Goal: Transaction & Acquisition: Purchase product/service

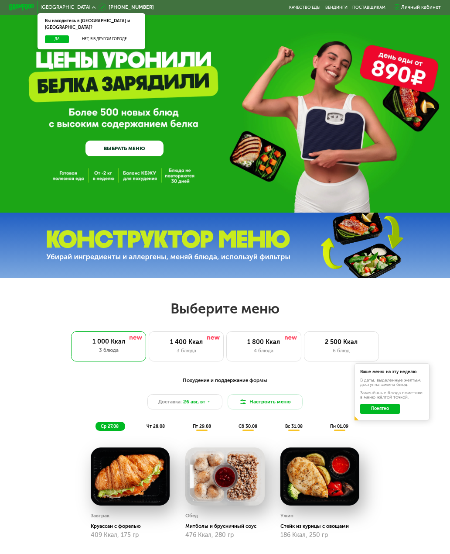
click at [59, 35] on button "Да" at bounding box center [57, 39] width 24 height 8
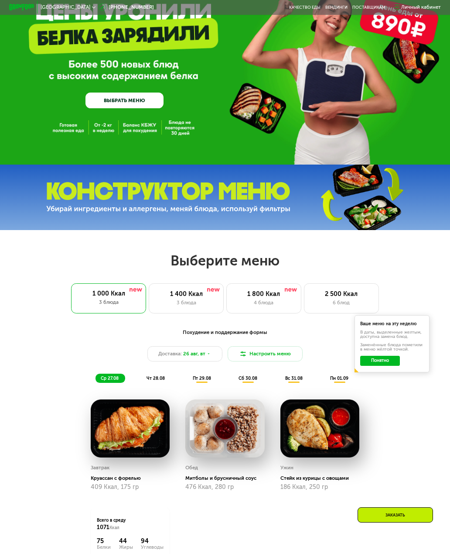
click at [382, 360] on button "Понятно" at bounding box center [381, 361] width 40 height 10
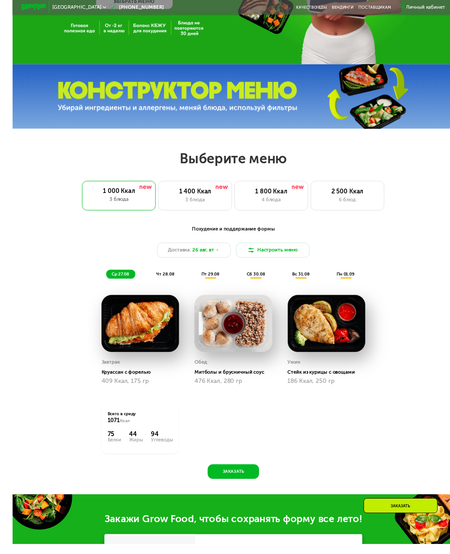
scroll to position [154, 0]
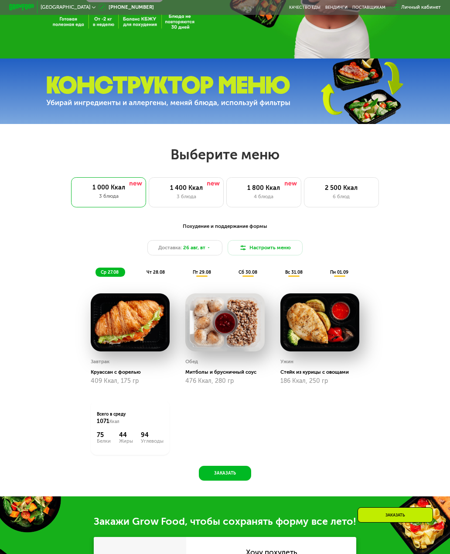
click at [187, 275] on div "чт 28.08" at bounding box center [202, 272] width 30 height 9
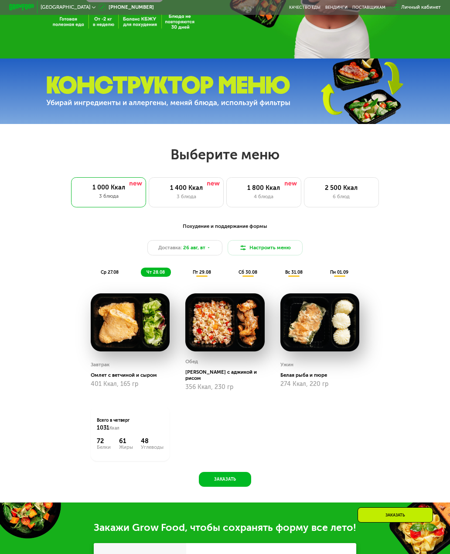
click at [141, 268] on div "ср 27.08" at bounding box center [156, 272] width 30 height 9
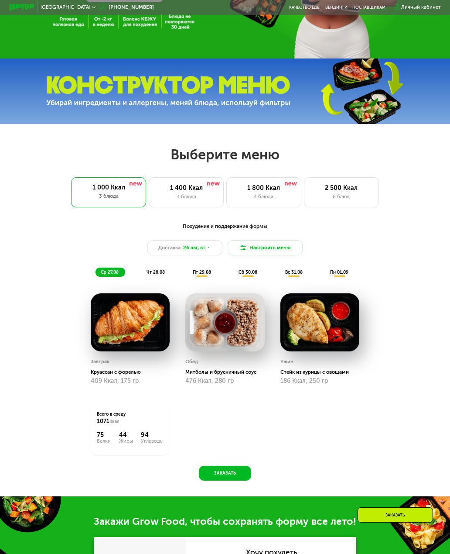
click at [187, 275] on div "чт 28.08" at bounding box center [202, 272] width 30 height 9
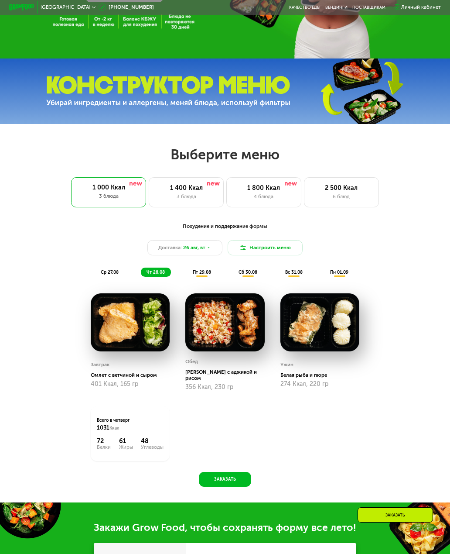
click at [112, 264] on div "Похудение и поддержание формы Доставка: [DATE] Настроить меню ср 27.08 чт 28.08…" at bounding box center [225, 250] width 371 height 54
click at [108, 270] on span "ср 27.08" at bounding box center [110, 272] width 18 height 5
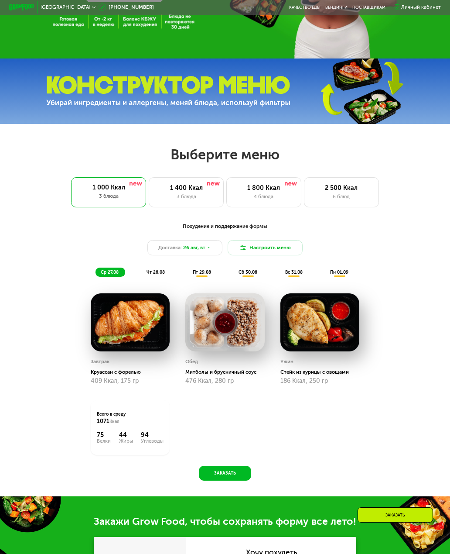
click at [187, 275] on div "чт 28.08" at bounding box center [202, 272] width 30 height 9
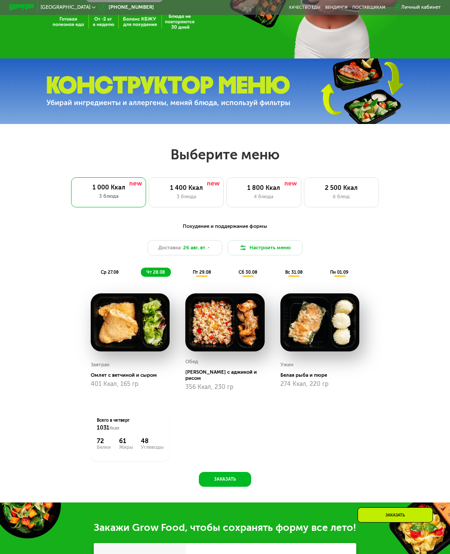
click at [233, 275] on div "пт 29.08" at bounding box center [248, 272] width 31 height 9
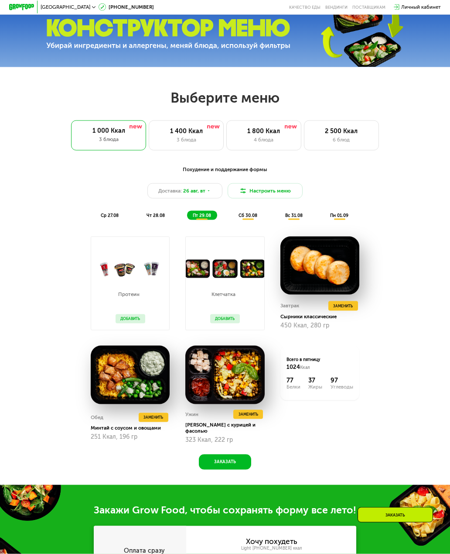
scroll to position [223, 0]
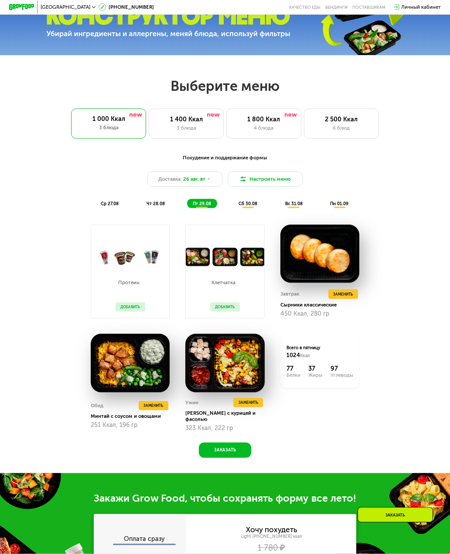
click at [250, 203] on span "сб 30.08" at bounding box center [248, 203] width 19 height 5
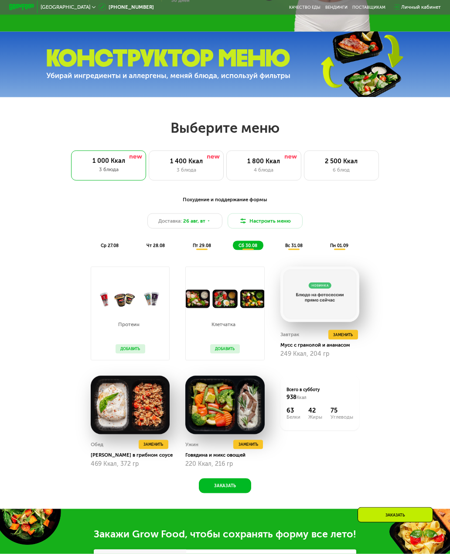
scroll to position [175, 0]
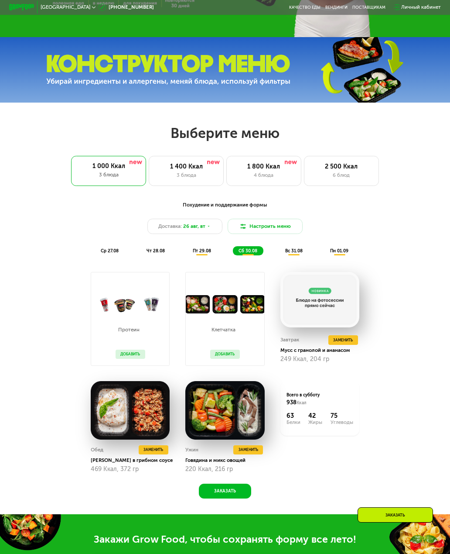
click at [275, 222] on button "Настроить меню" at bounding box center [265, 226] width 75 height 15
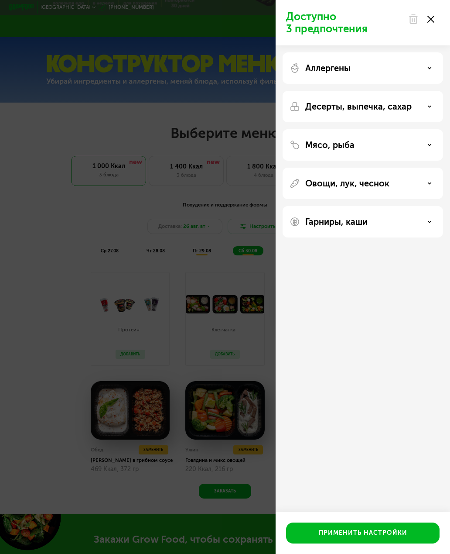
click at [430, 69] on use at bounding box center [430, 67] width 3 height 1
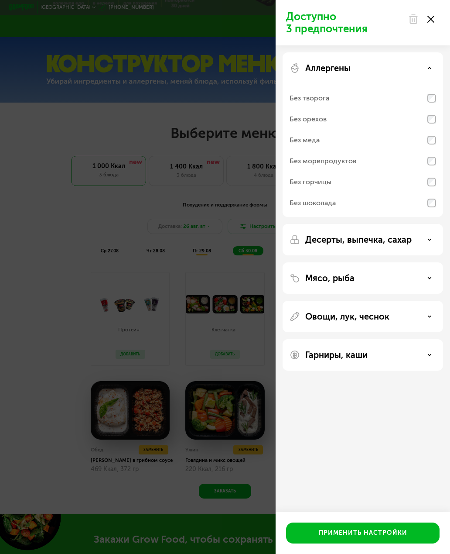
click at [424, 67] on div "Аллергены" at bounding box center [363, 68] width 147 height 10
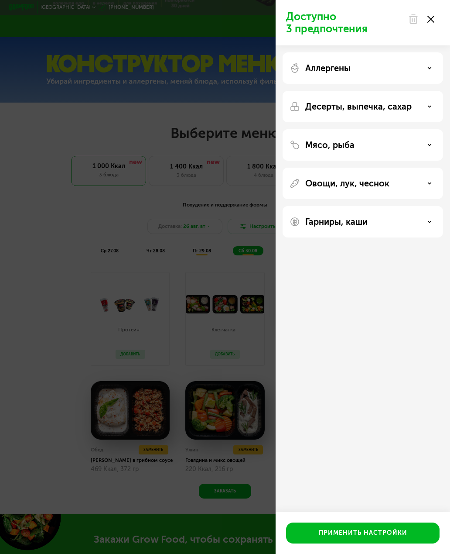
click at [428, 109] on div "Десерты, выпечка, сахар" at bounding box center [363, 106] width 147 height 10
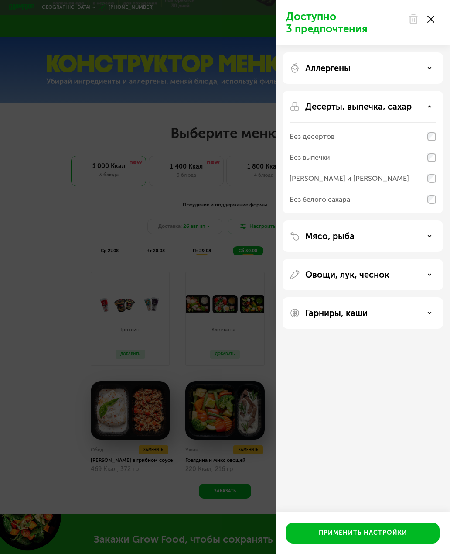
click at [428, 109] on div "Десерты, выпечка, сахар" at bounding box center [363, 106] width 147 height 10
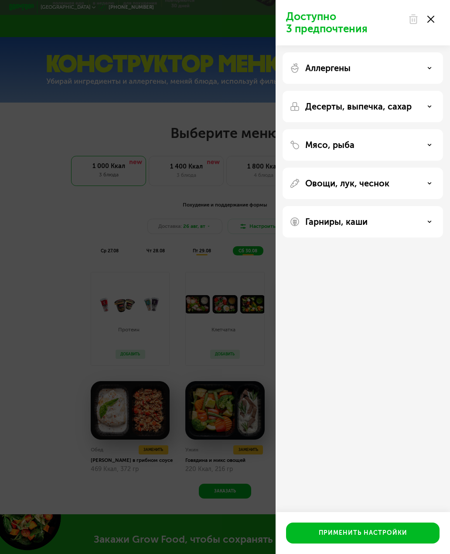
click at [423, 150] on div "Мясо, рыба" at bounding box center [363, 145] width 147 height 10
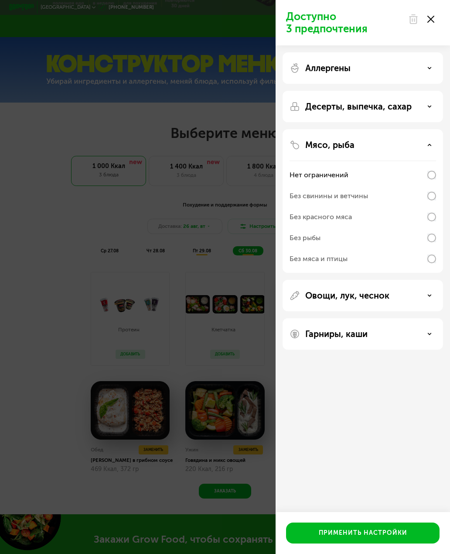
click at [425, 150] on div "Мясо, рыба" at bounding box center [363, 145] width 147 height 10
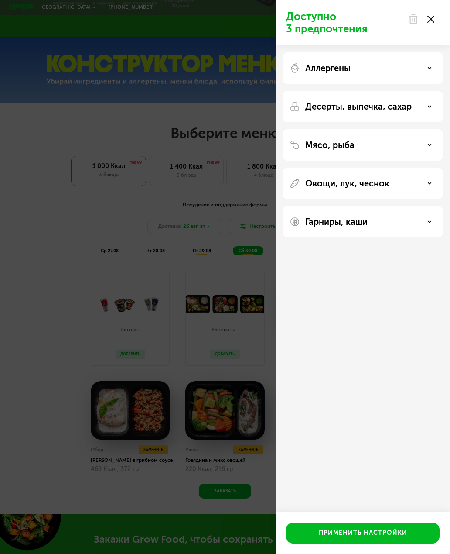
click at [428, 184] on icon at bounding box center [430, 183] width 4 height 4
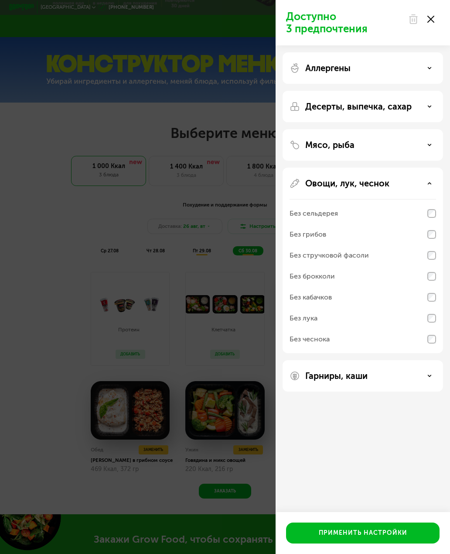
click at [429, 178] on div "Овощи, лук, чеснок" at bounding box center [363, 183] width 147 height 10
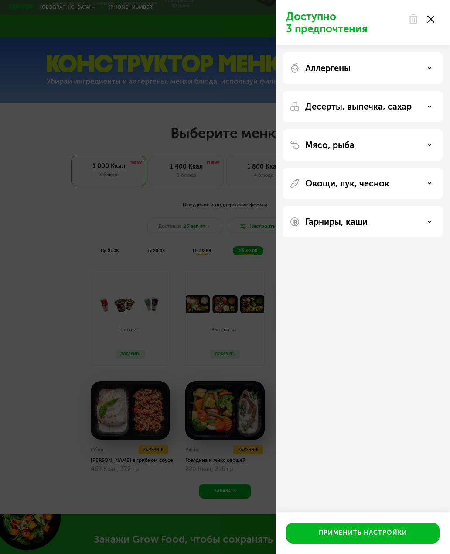
click at [433, 217] on div "Гарниры, каши" at bounding box center [363, 221] width 147 height 10
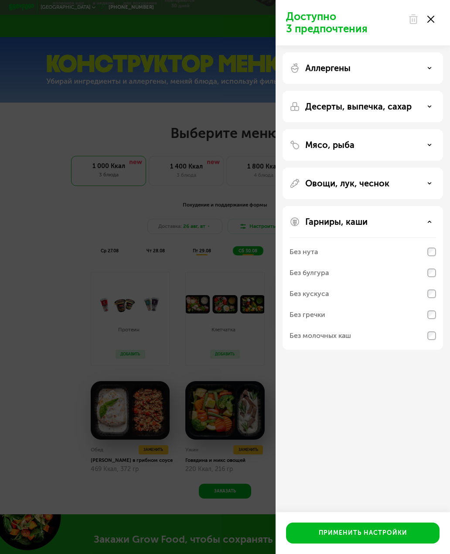
click at [432, 222] on icon at bounding box center [430, 222] width 4 height 4
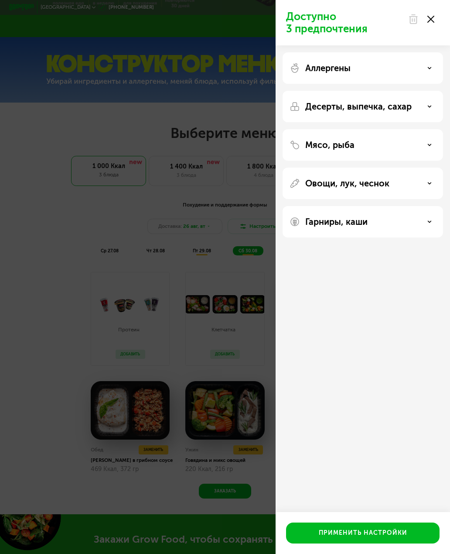
click at [423, 224] on div "Гарниры, каши" at bounding box center [363, 221] width 147 height 10
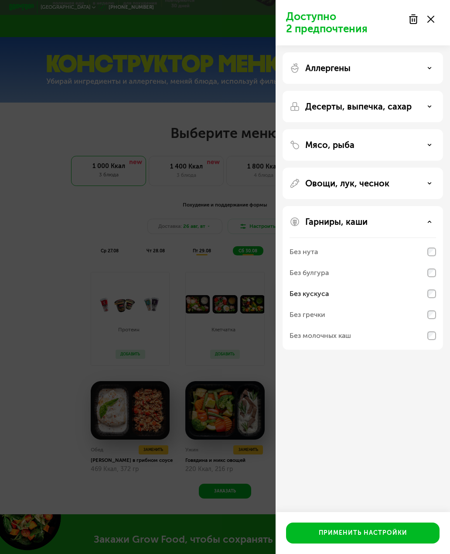
click at [421, 183] on div "Овощи, лук, чеснок" at bounding box center [363, 183] width 147 height 10
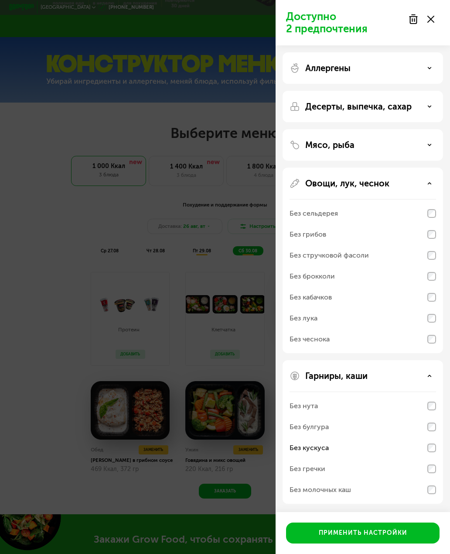
click at [426, 182] on div "Овощи, лук, чеснок" at bounding box center [363, 183] width 147 height 10
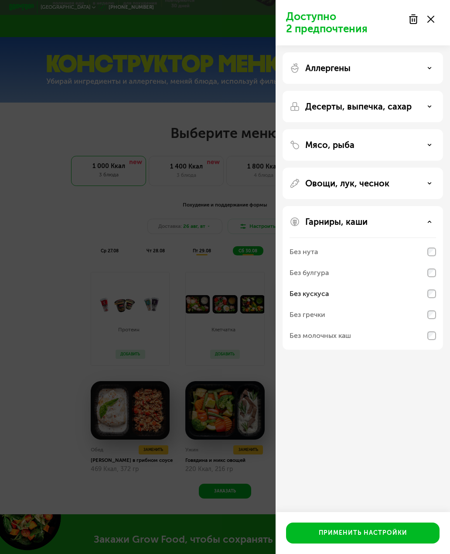
click at [427, 142] on div "Мясо, рыба" at bounding box center [363, 145] width 147 height 10
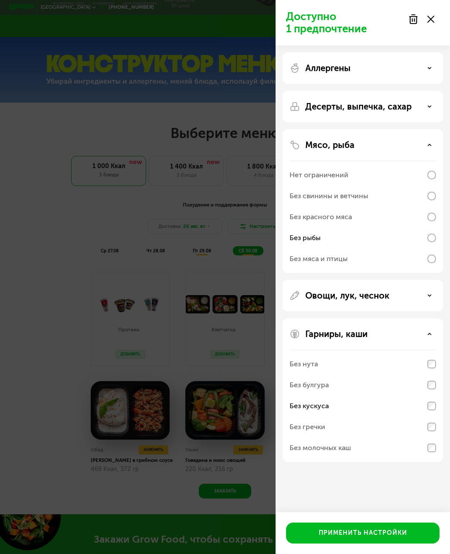
click at [428, 103] on div "Десерты, выпечка, сахар" at bounding box center [363, 106] width 147 height 10
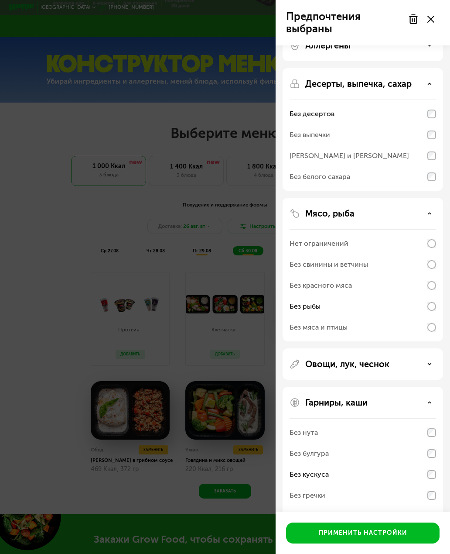
scroll to position [22, 0]
click at [375, 543] on button "Применить настройки" at bounding box center [363, 532] width 154 height 21
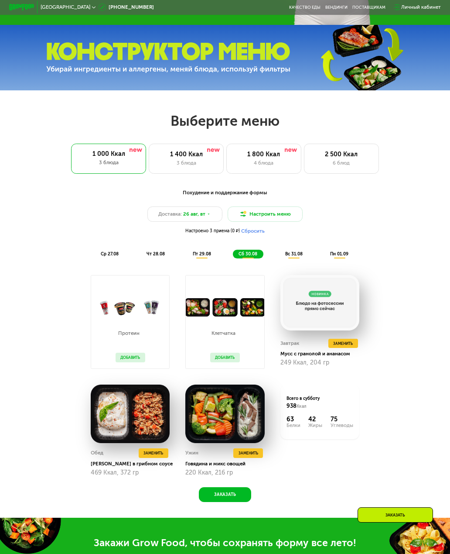
scroll to position [214, 0]
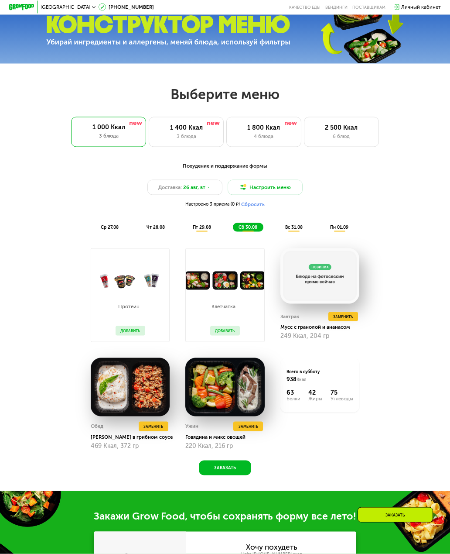
click at [196, 225] on span "пт 29.08" at bounding box center [202, 227] width 18 height 5
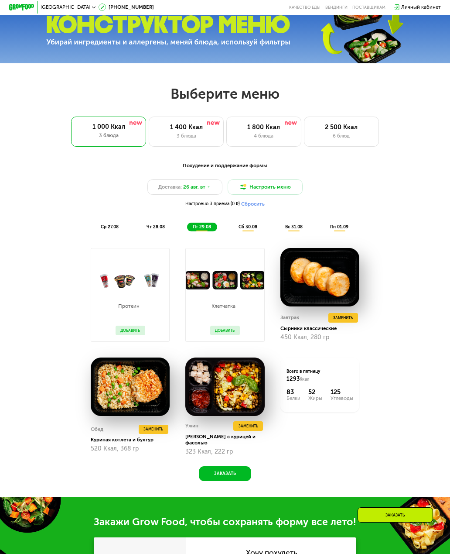
click at [245, 226] on span "сб 30.08" at bounding box center [248, 226] width 19 height 5
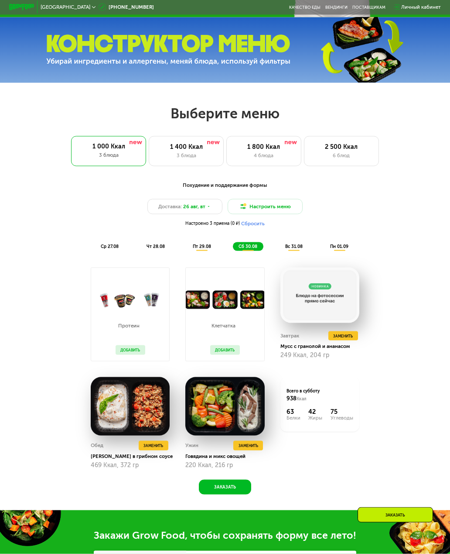
scroll to position [126, 0]
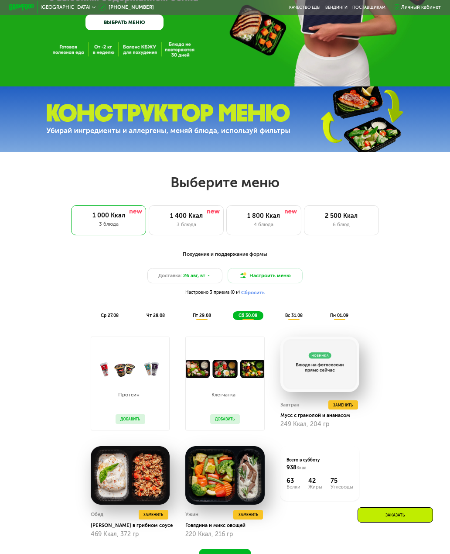
click at [227, 220] on div "1 400 Ккал 3 блюда" at bounding box center [264, 220] width 75 height 30
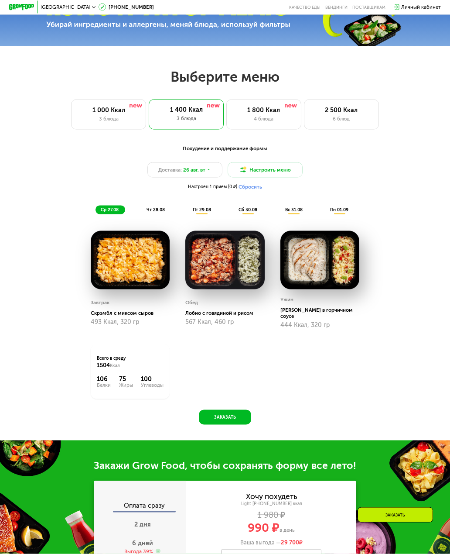
scroll to position [189, 0]
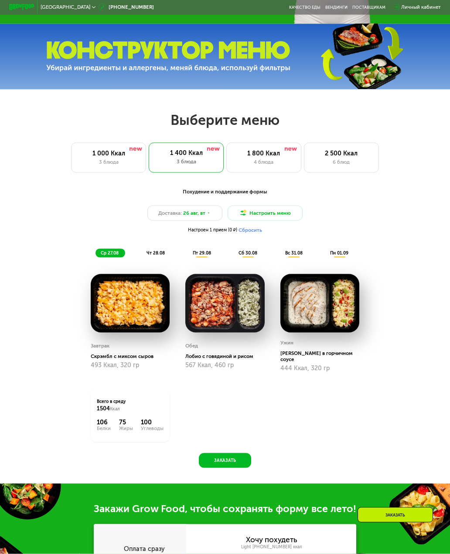
click at [244, 150] on div "1 800 Ккал" at bounding box center [264, 153] width 62 height 7
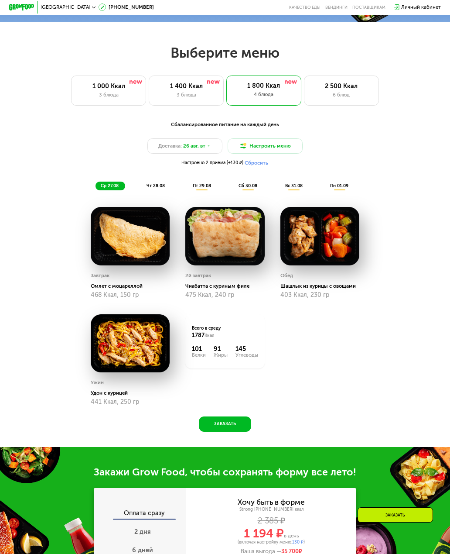
scroll to position [254, 0]
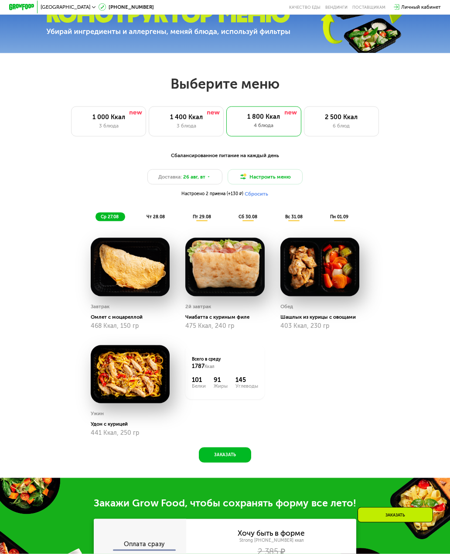
click at [99, 119] on div "1 000 Ккал" at bounding box center [109, 116] width 62 height 7
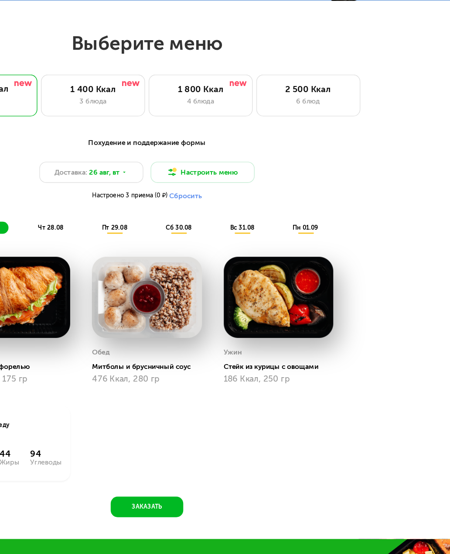
scroll to position [63, 0]
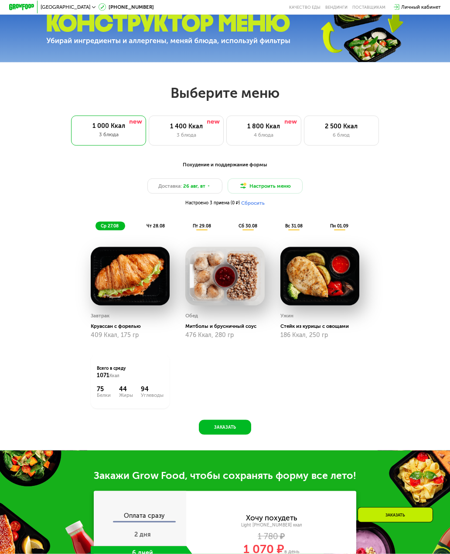
scroll to position [197, 0]
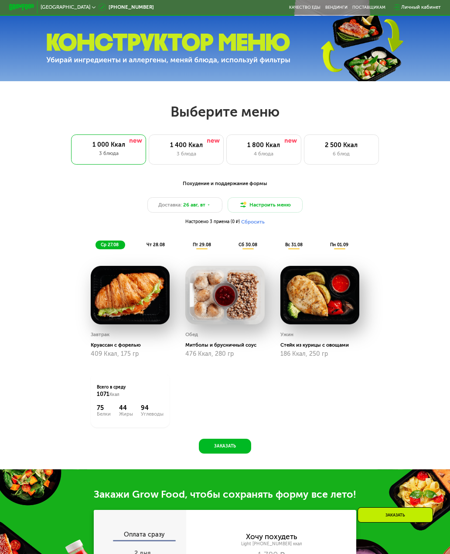
click at [187, 244] on div "чт 28.08" at bounding box center [202, 244] width 30 height 9
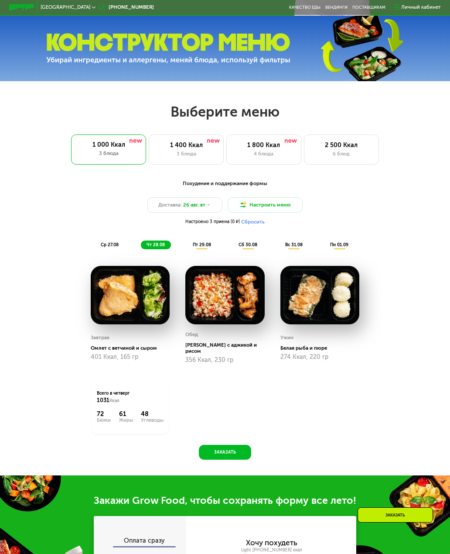
click at [202, 244] on span "пт 29.08" at bounding box center [202, 244] width 18 height 5
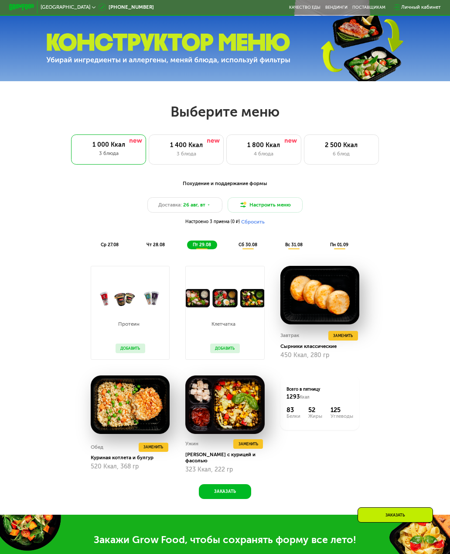
click at [239, 247] on span "сб 30.08" at bounding box center [248, 244] width 19 height 5
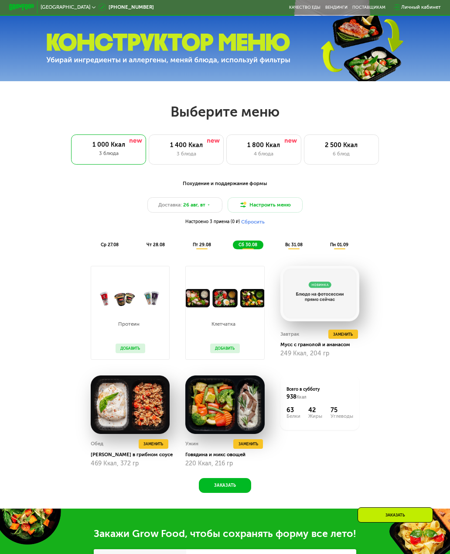
click at [290, 244] on span "вс 31.08" at bounding box center [293, 244] width 17 height 5
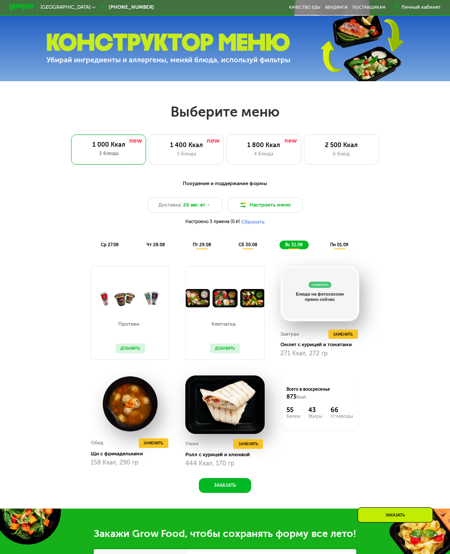
click at [341, 244] on span "пн 01.09" at bounding box center [339, 244] width 18 height 5
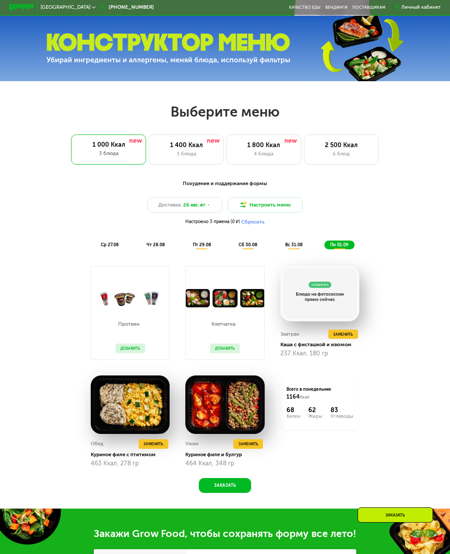
click at [280, 249] on div "сб 30.08" at bounding box center [294, 244] width 29 height 9
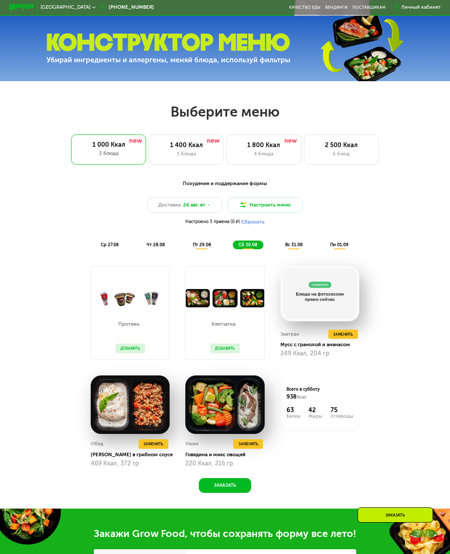
click at [203, 247] on span "пт 29.08" at bounding box center [202, 244] width 18 height 5
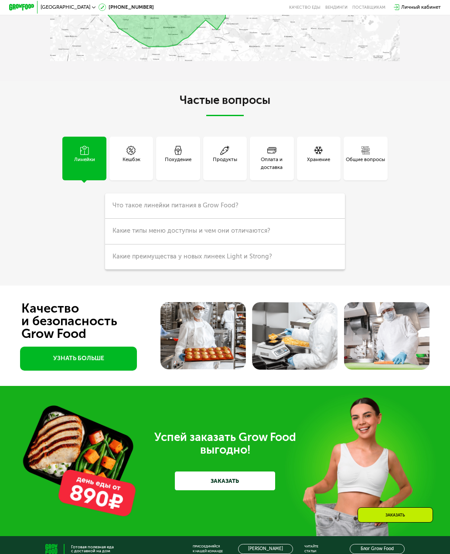
scroll to position [1669, 0]
